Goal: Check status

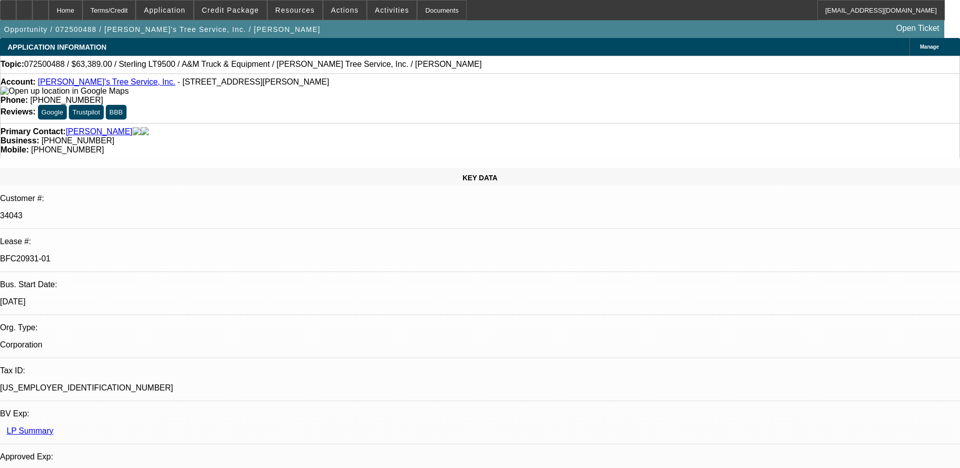
select select "0"
select select "2"
select select "0.1"
select select "0"
select select "2"
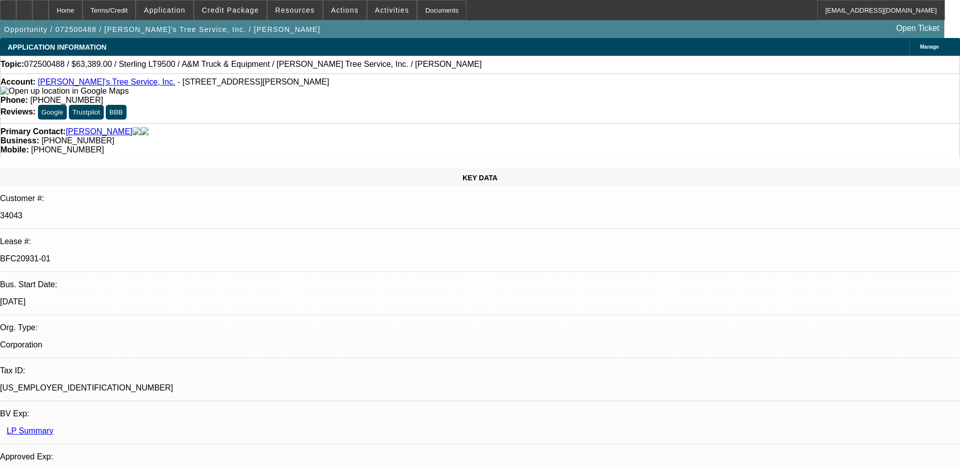
select select "0.1"
select select "0"
select select "2"
select select "0.1"
select select "0"
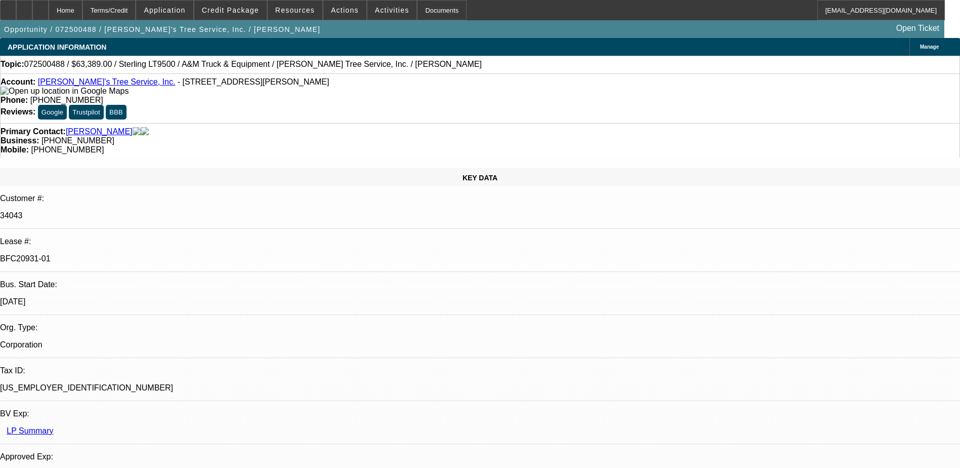
select select "2"
select select "0.1"
select select "1"
select select "2"
select select "4"
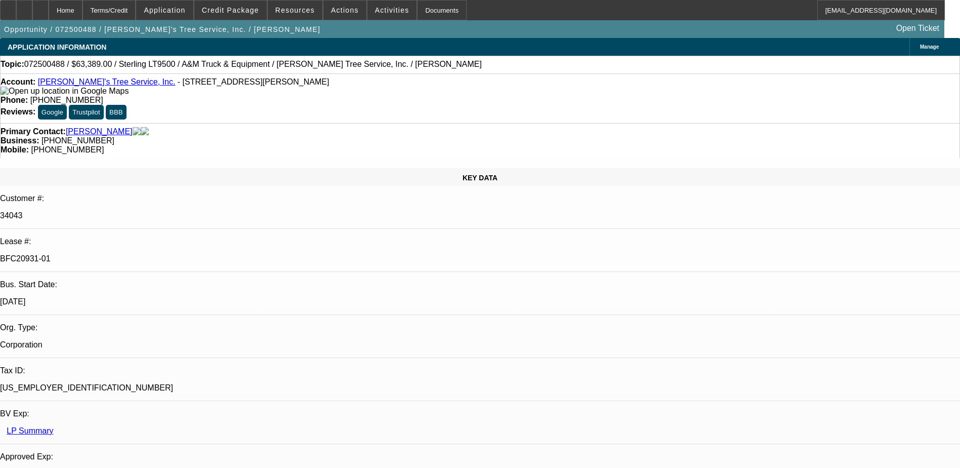
select select "1"
select select "2"
select select "4"
select select "1"
select select "2"
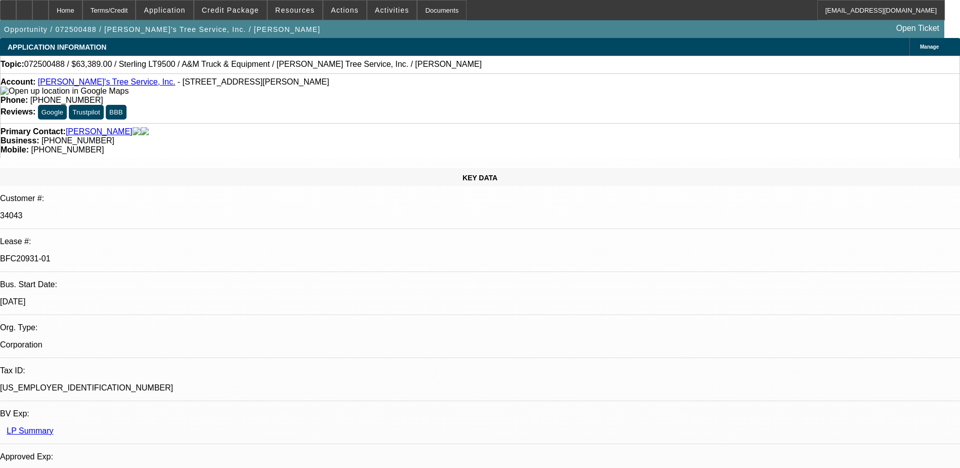
select select "4"
select select "1"
select select "2"
select select "4"
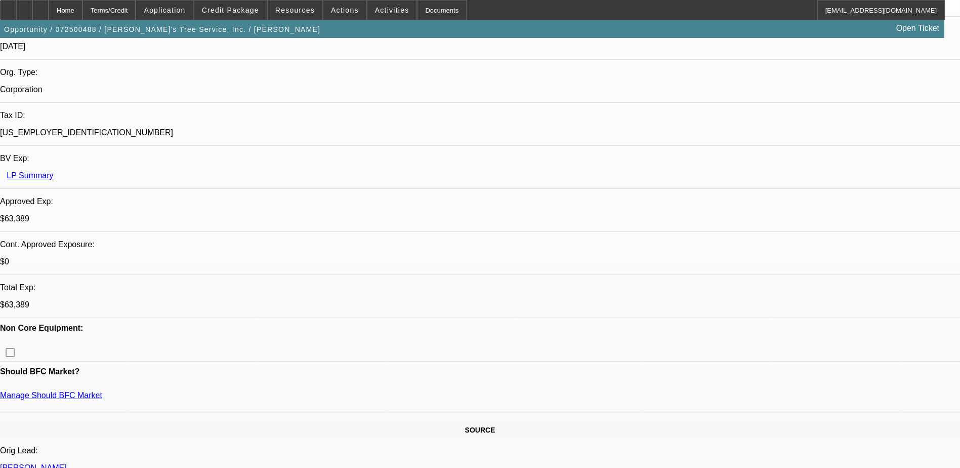
scroll to position [101, 0]
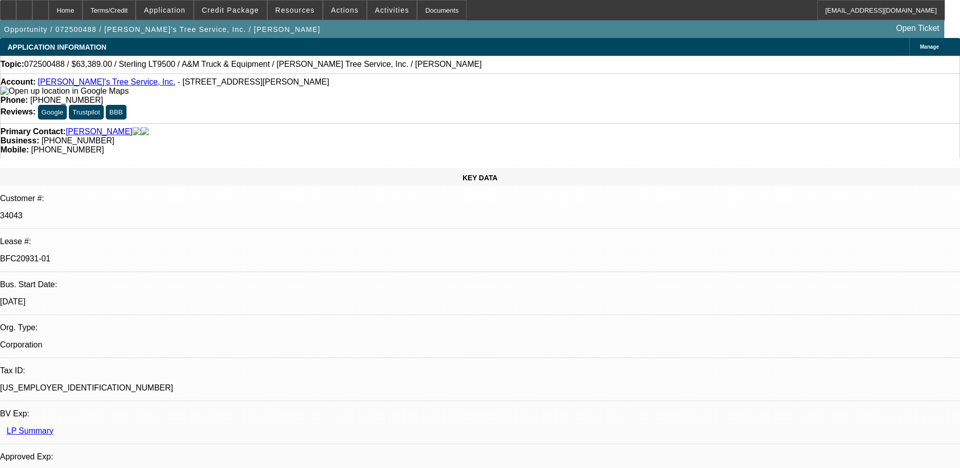
drag, startPoint x: 574, startPoint y: 172, endPoint x: 540, endPoint y: 297, distance: 130.1
